Goal: Check status

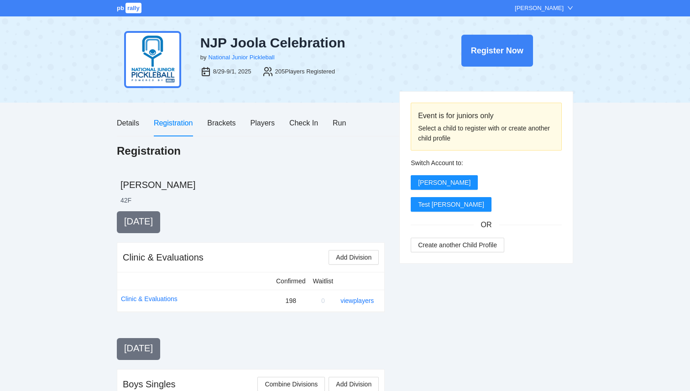
scroll to position [436, 0]
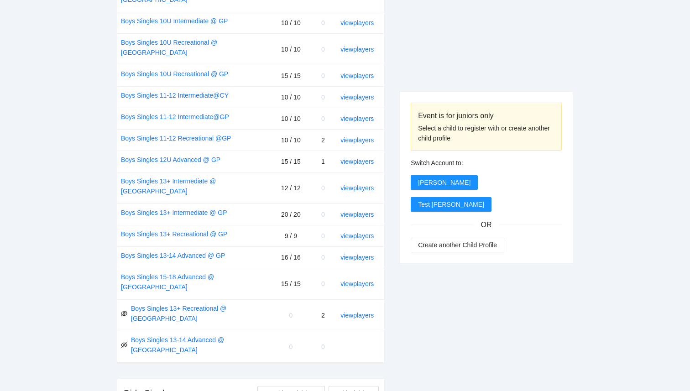
click at [290, 312] on span "0" at bounding box center [291, 315] width 4 height 7
click at [352, 312] on link "view players" at bounding box center [356, 315] width 33 height 7
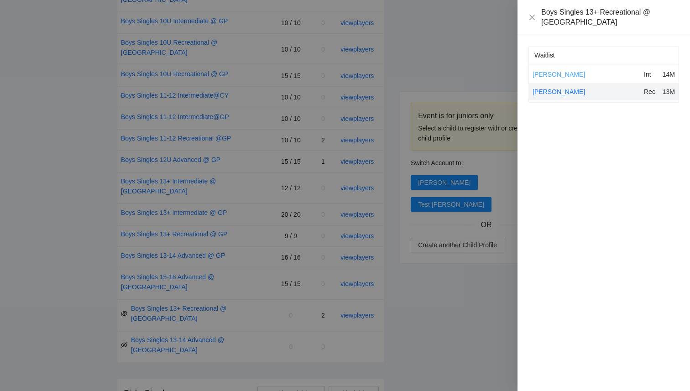
click at [555, 71] on link "Michael Fermin" at bounding box center [558, 74] width 52 height 7
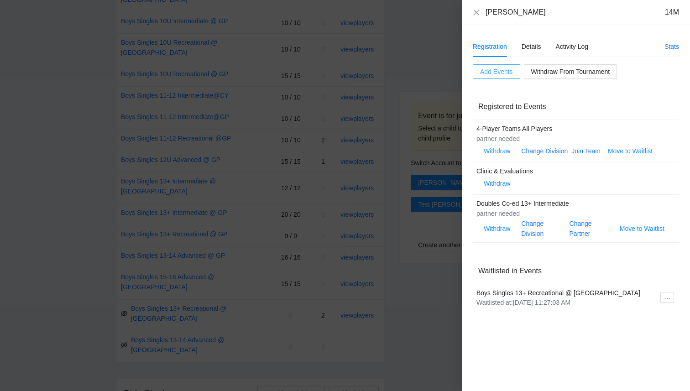
click at [508, 78] on button "Add Events" at bounding box center [496, 71] width 47 height 15
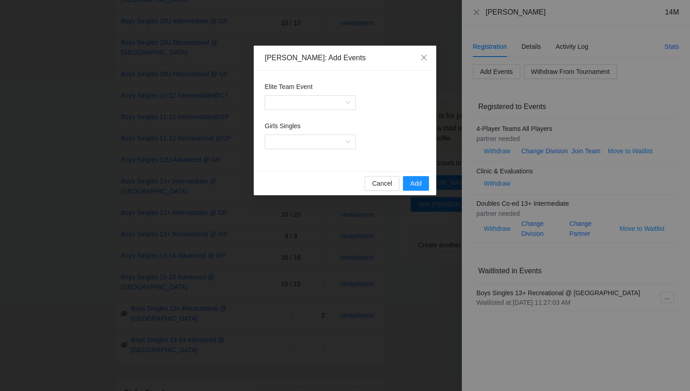
click at [385, 192] on div "Cancel Add" at bounding box center [345, 183] width 182 height 24
click at [380, 185] on span "Cancel" at bounding box center [382, 183] width 20 height 10
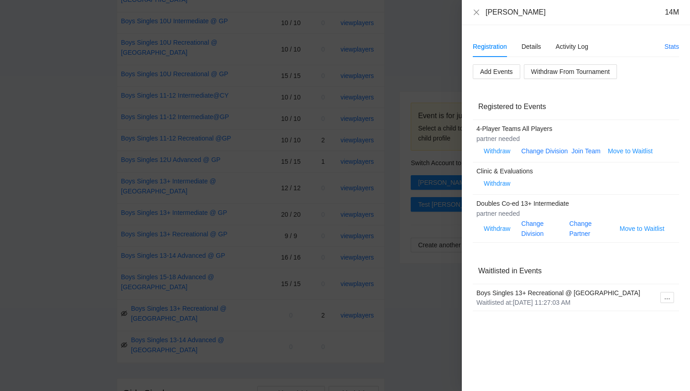
click at [432, 300] on div at bounding box center [345, 195] width 690 height 391
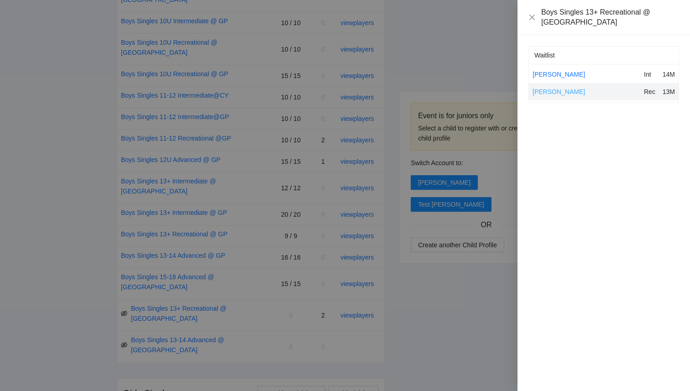
click at [553, 88] on link "Hadi Mawji" at bounding box center [558, 91] width 52 height 7
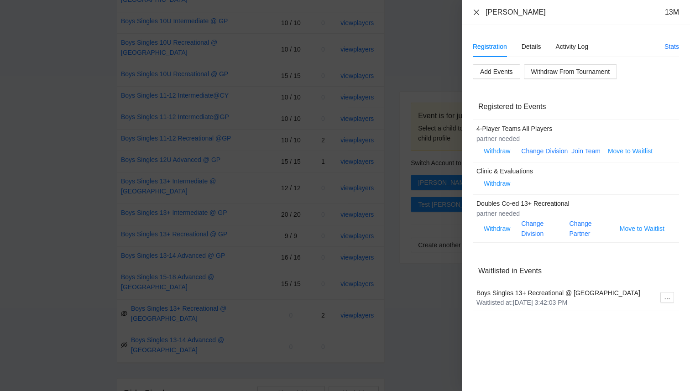
click at [475, 9] on icon "close" at bounding box center [476, 12] width 7 height 7
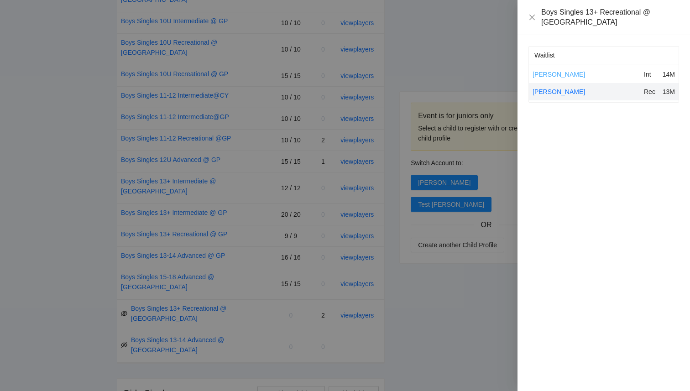
click at [548, 71] on link "Michael Fermin" at bounding box center [558, 74] width 52 height 7
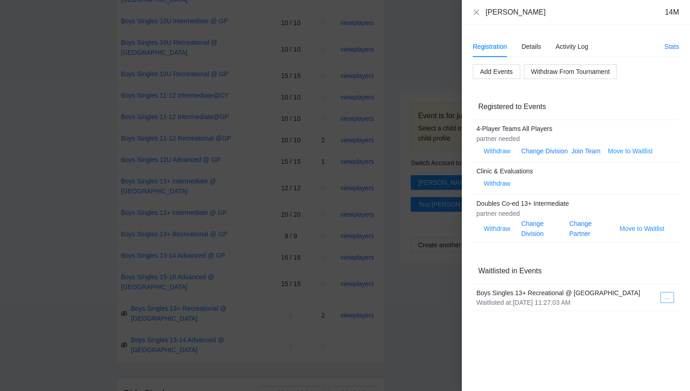
click at [664, 298] on icon "ellipsis" at bounding box center [667, 299] width 6 height 6
click at [615, 270] on div "Waitlisted in Events" at bounding box center [575, 271] width 195 height 26
click at [408, 269] on div at bounding box center [345, 195] width 690 height 391
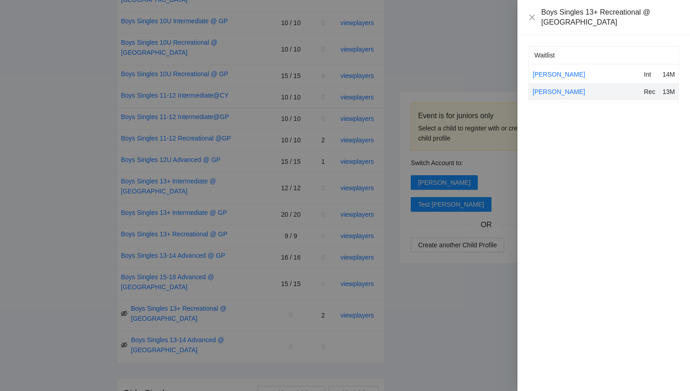
click at [405, 270] on div at bounding box center [345, 195] width 690 height 391
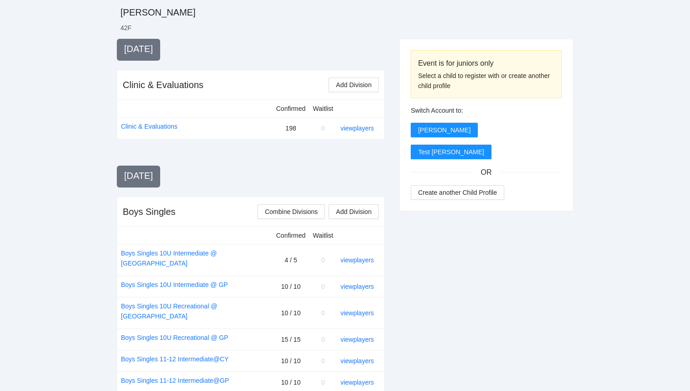
scroll to position [0, 0]
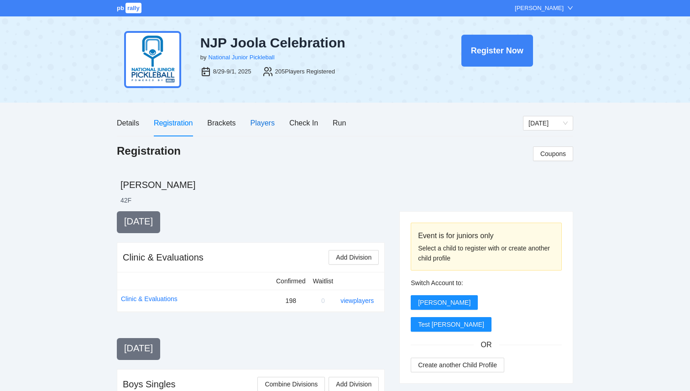
click at [266, 125] on div "Players" at bounding box center [262, 122] width 24 height 11
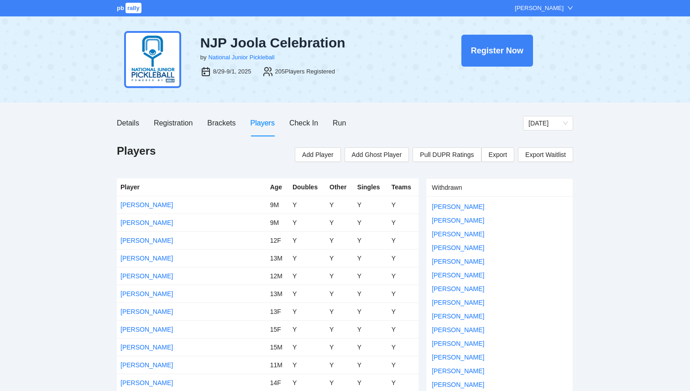
scroll to position [1468, 0]
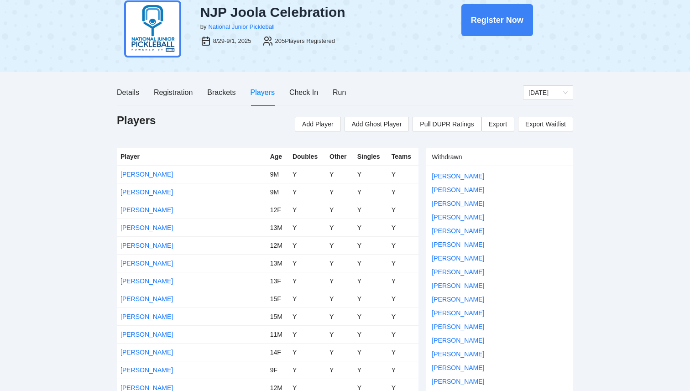
scroll to position [0, 0]
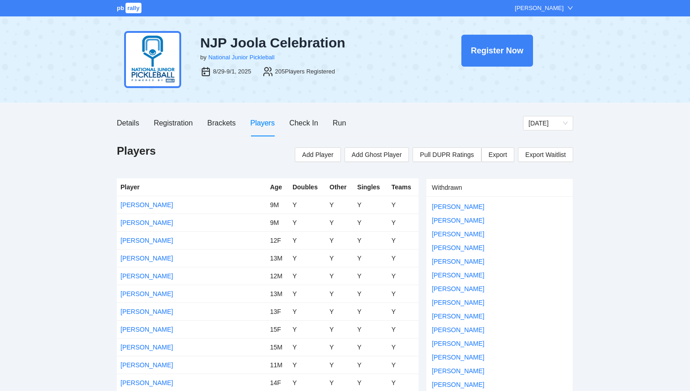
click at [125, 12] on div "pb rally" at bounding box center [130, 8] width 26 height 9
click at [127, 9] on span "rally" at bounding box center [133, 8] width 16 height 10
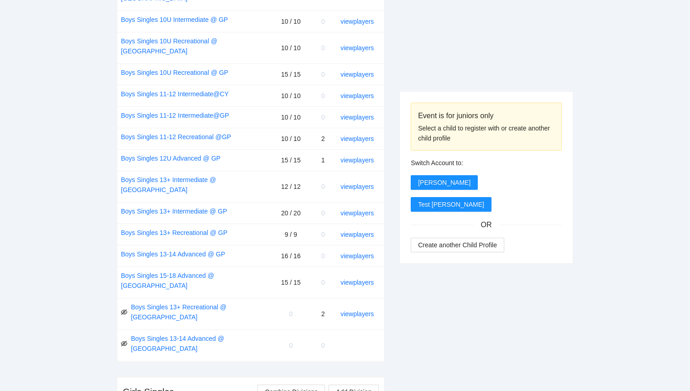
scroll to position [436, 0]
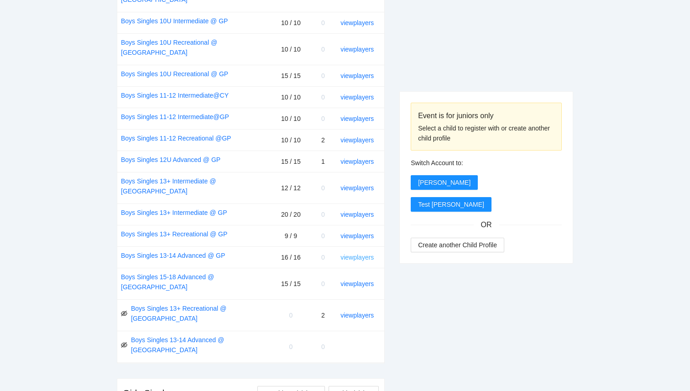
click at [362, 254] on link "view players" at bounding box center [356, 257] width 33 height 7
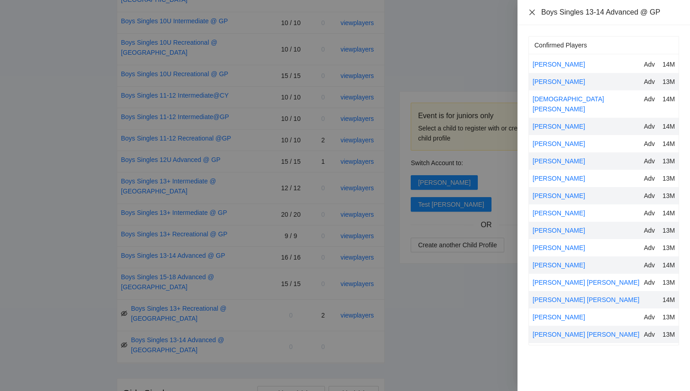
click at [531, 14] on icon "close" at bounding box center [531, 12] width 7 height 7
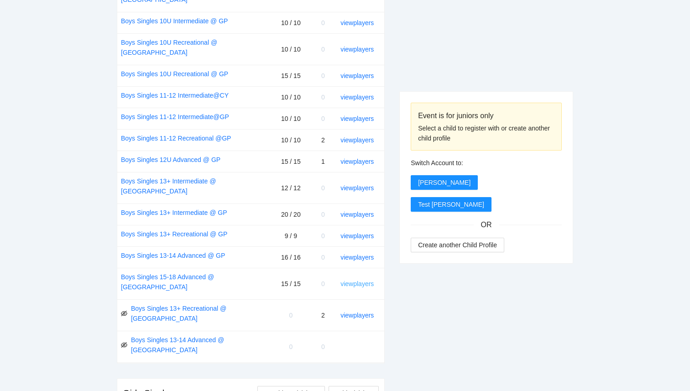
click at [352, 280] on link "view players" at bounding box center [356, 283] width 33 height 7
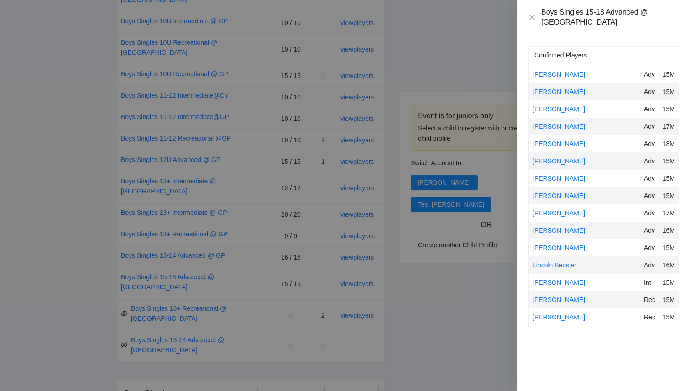
click at [507, 354] on div at bounding box center [345, 195] width 690 height 391
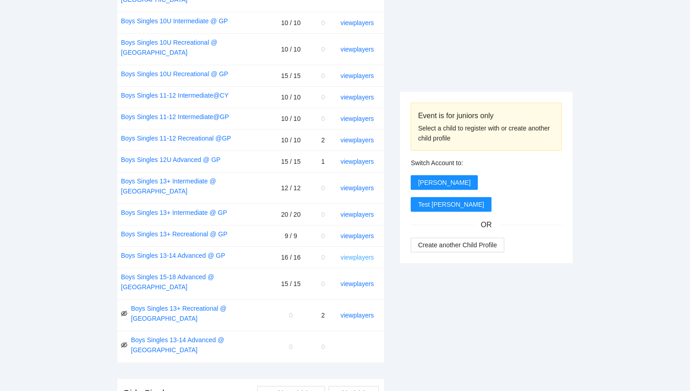
click at [359, 254] on link "view players" at bounding box center [356, 257] width 33 height 7
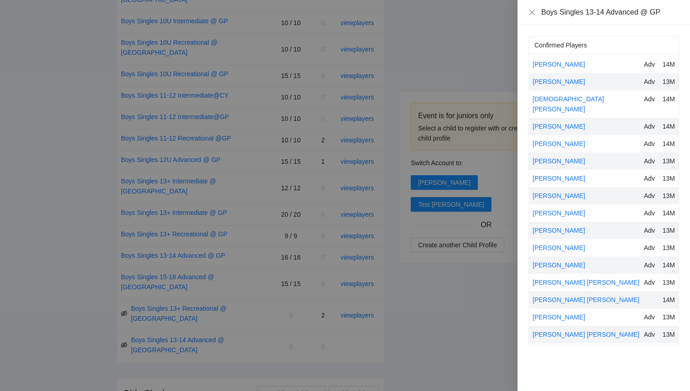
click at [448, 302] on div at bounding box center [345, 195] width 690 height 391
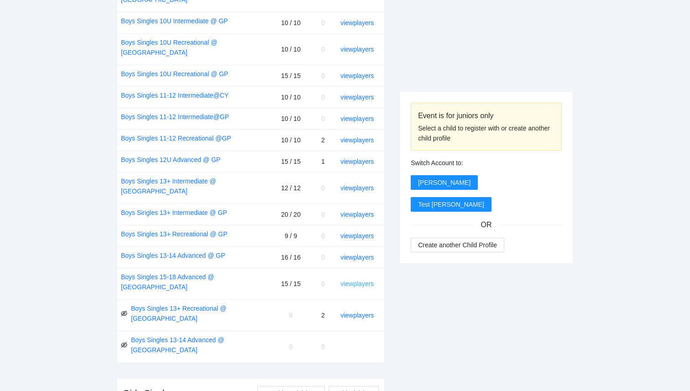
click at [350, 280] on link "view players" at bounding box center [356, 283] width 33 height 7
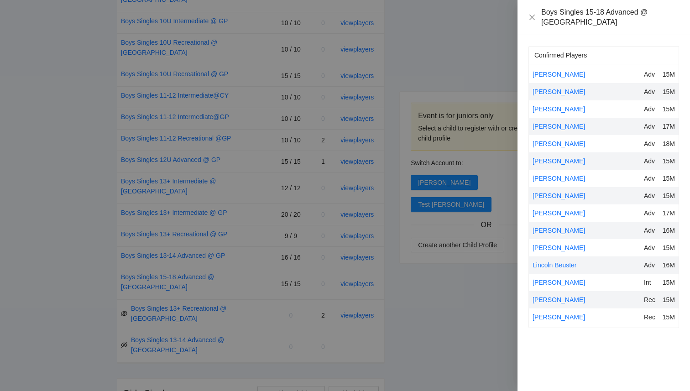
click at [419, 294] on div at bounding box center [345, 195] width 690 height 391
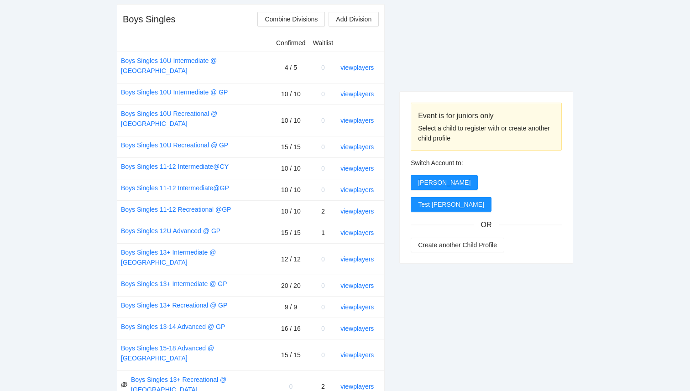
scroll to position [361, 0]
